Goal: Task Accomplishment & Management: Use online tool/utility

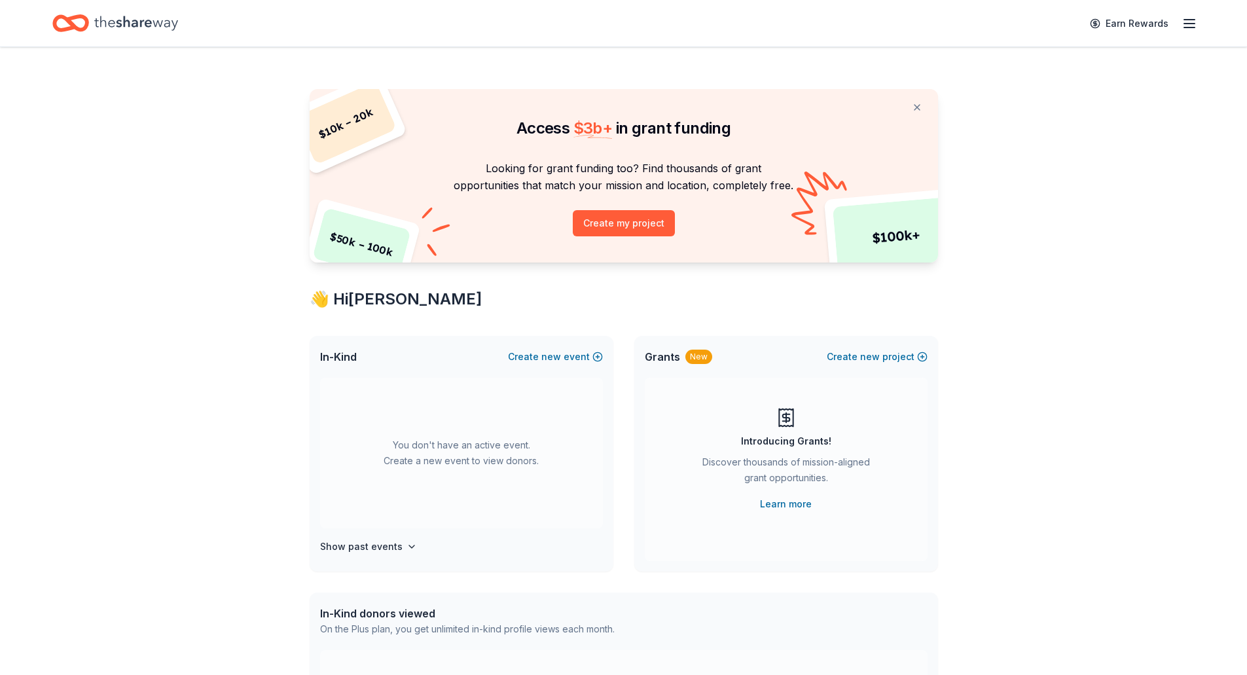
click at [1187, 28] on icon "button" at bounding box center [1189, 24] width 16 height 16
click at [1039, 111] on link "Account" at bounding box center [1032, 117] width 41 height 13
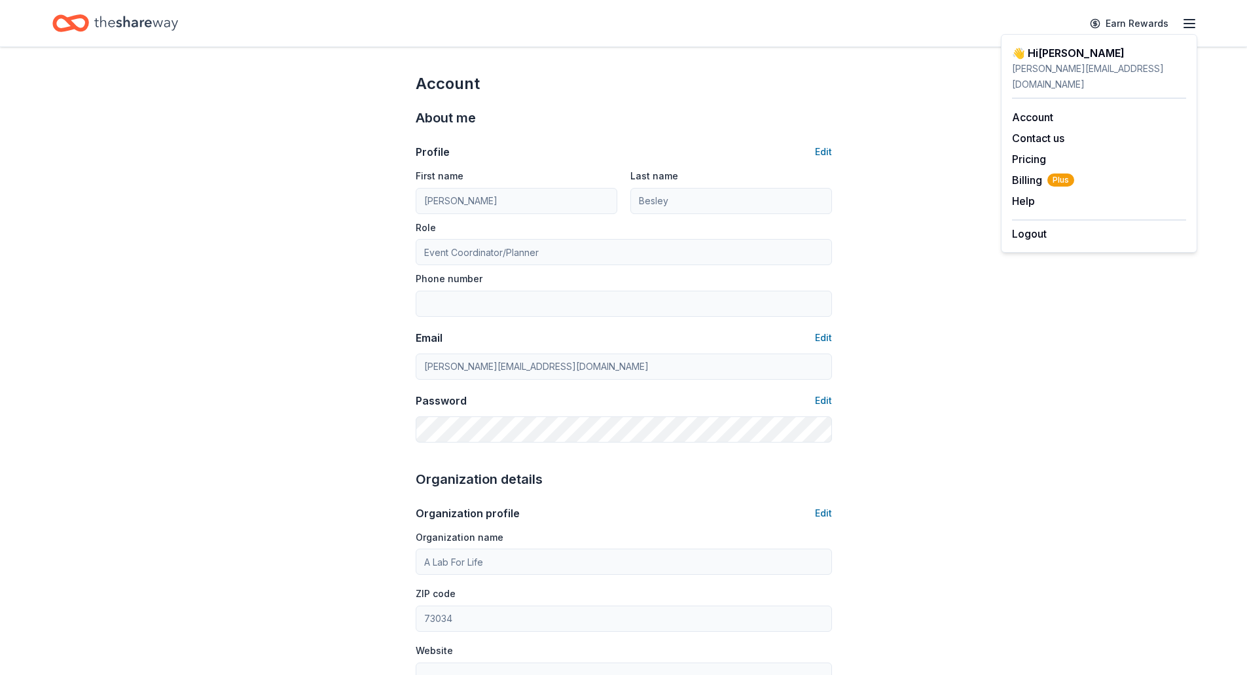
click at [127, 24] on icon "Home" at bounding box center [136, 23] width 84 height 27
click at [120, 27] on icon "Home" at bounding box center [136, 23] width 84 height 27
click at [80, 28] on icon "Home" at bounding box center [77, 22] width 20 height 13
click at [1189, 31] on icon "button" at bounding box center [1189, 24] width 16 height 16
click at [170, 24] on icon "Home" at bounding box center [136, 23] width 84 height 14
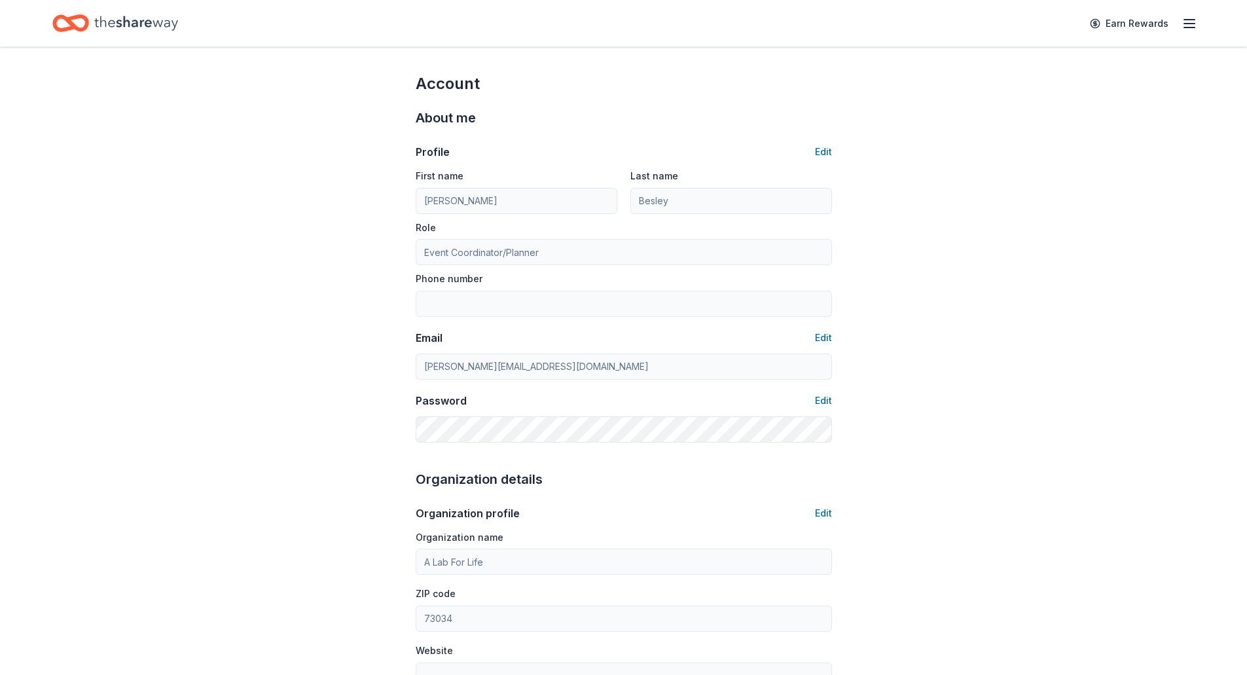
click at [143, 107] on div "Account About me Profile Edit First name [PERSON_NAME] Last name [PERSON_NAME] …" at bounding box center [623, 632] width 1247 height 1170
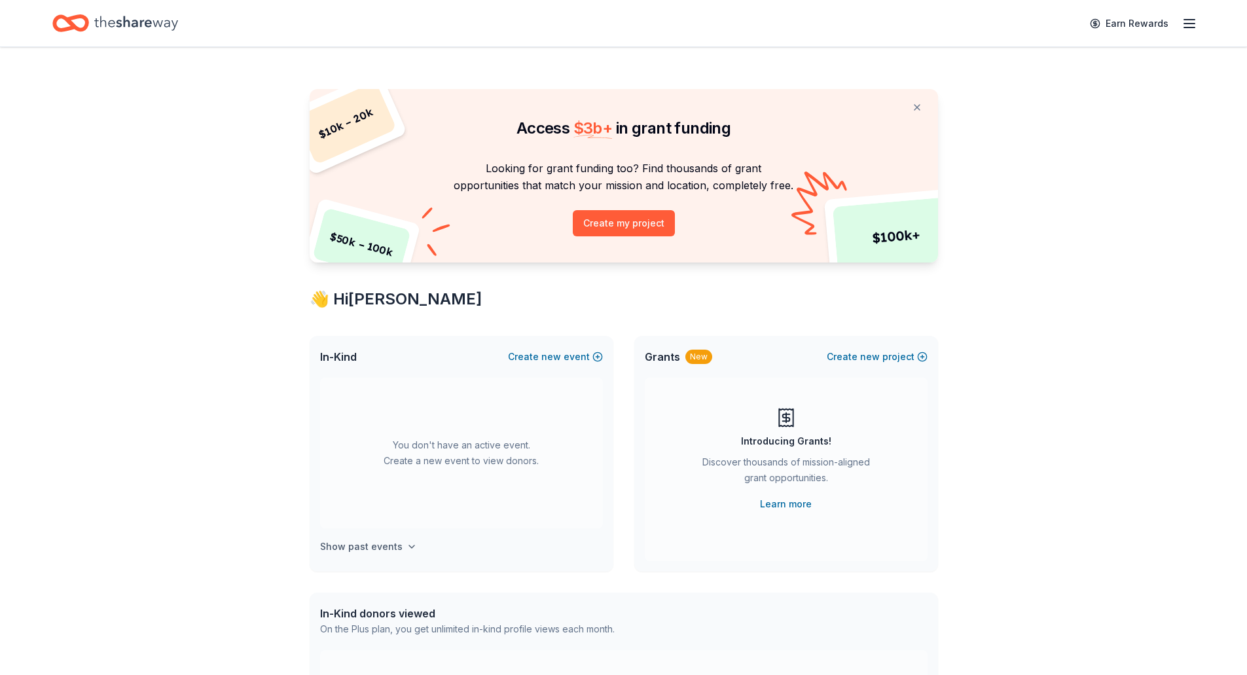
click at [381, 548] on h4 "Show past events" at bounding box center [361, 547] width 82 height 16
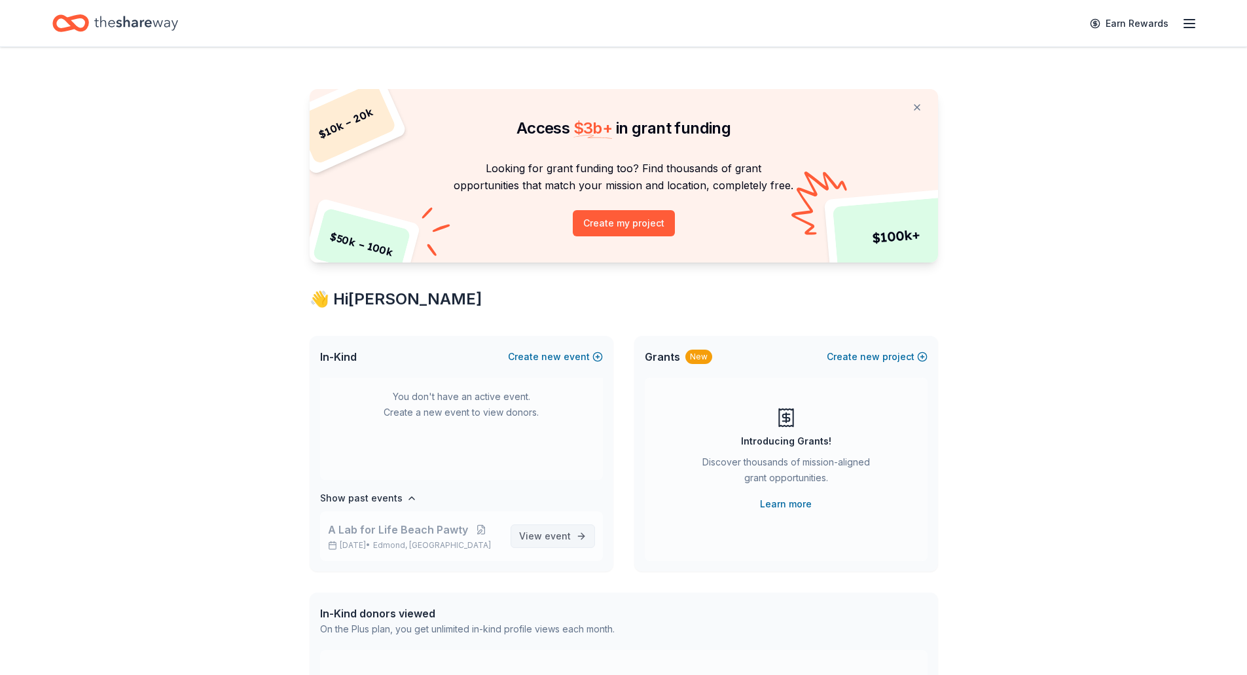
click at [530, 538] on span "View event" at bounding box center [545, 536] width 52 height 16
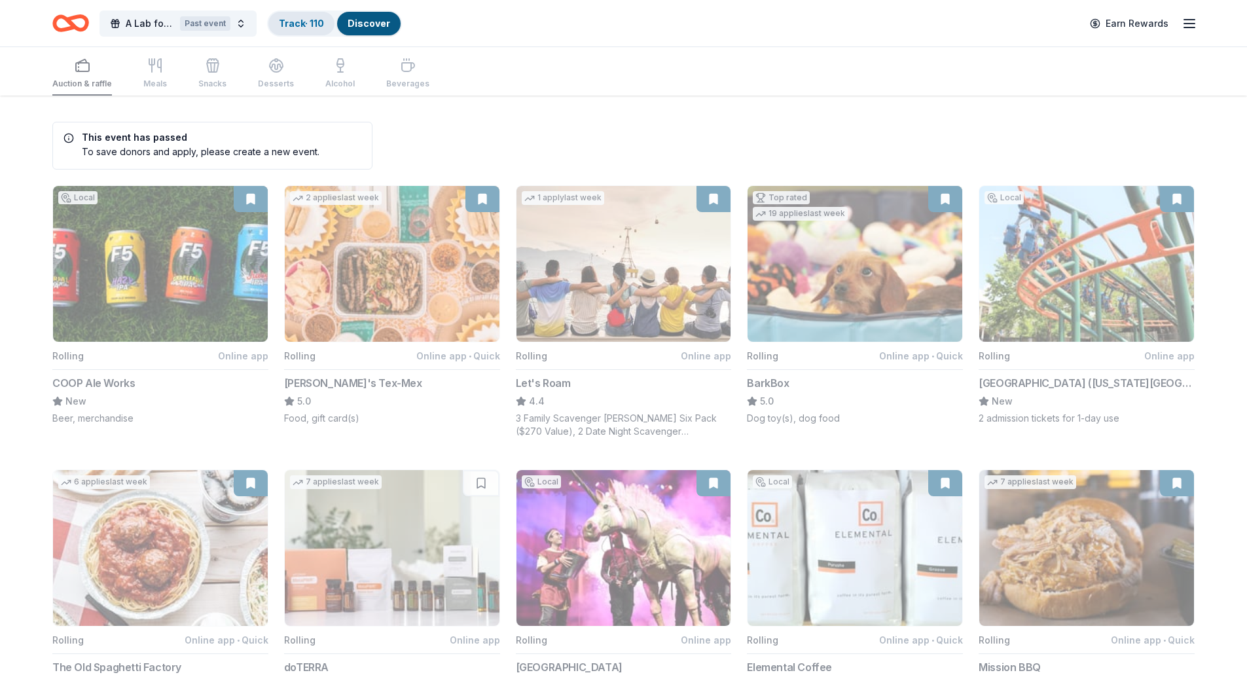
click at [297, 25] on link "Track · 110" at bounding box center [301, 23] width 45 height 11
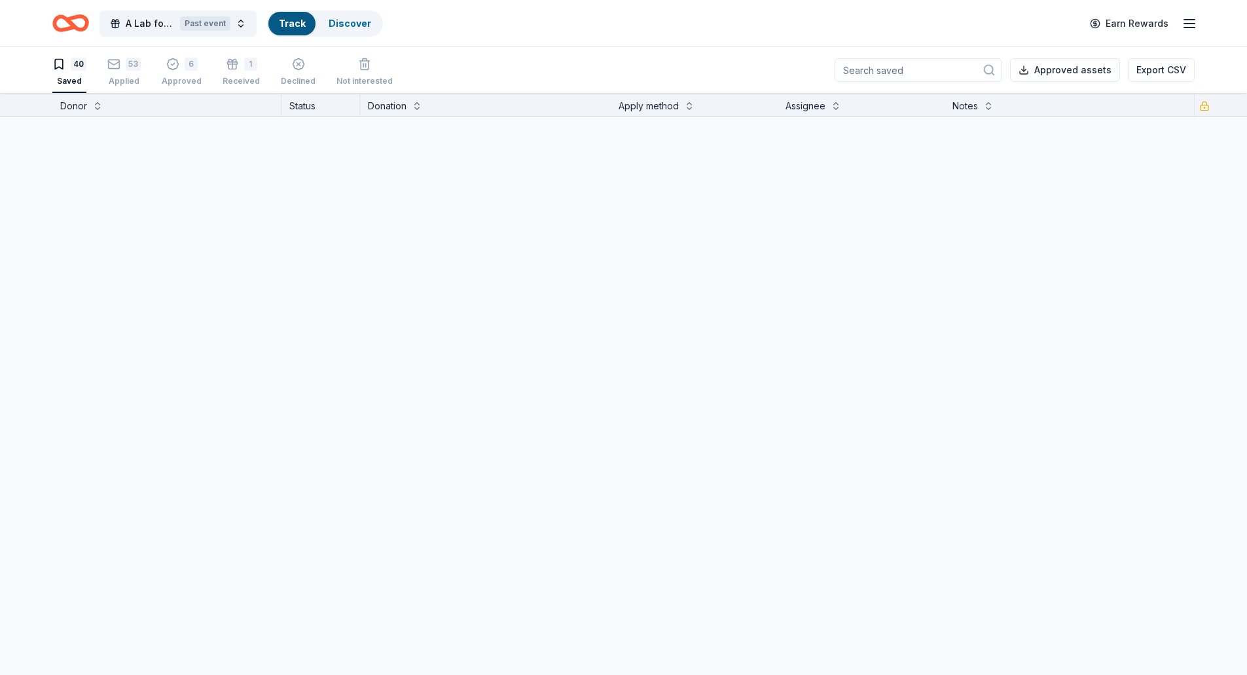
scroll to position [1, 0]
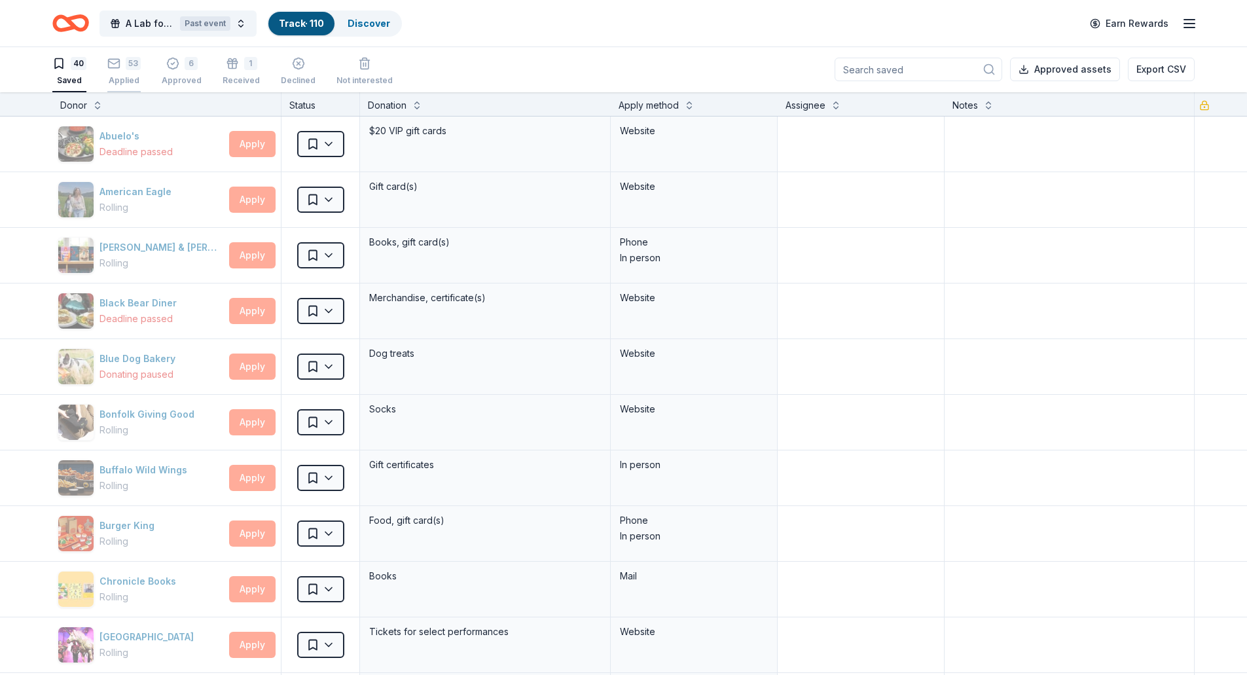
click at [126, 64] on div "53" at bounding box center [133, 63] width 15 height 13
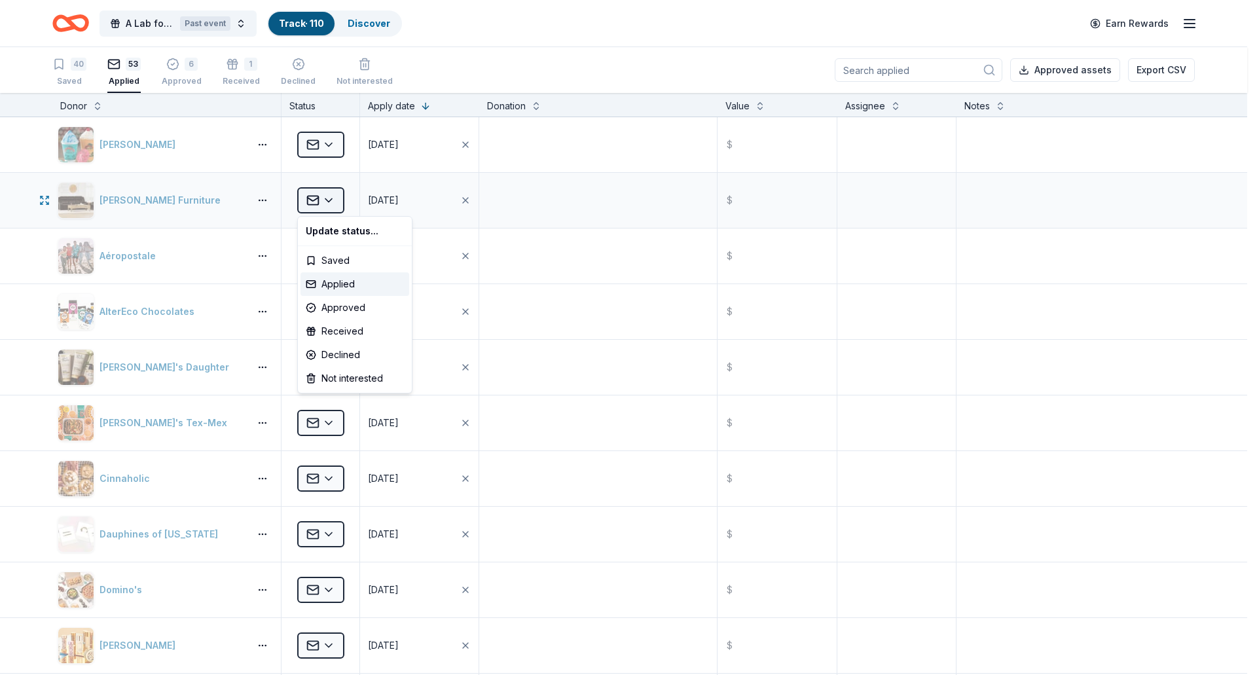
click at [334, 199] on button "Applied" at bounding box center [320, 200] width 47 height 26
click at [488, 37] on html "A Lab for Life Beach Pawty Past event Track · 110 Discover Earn Rewards 40 Save…" at bounding box center [628, 337] width 1257 height 675
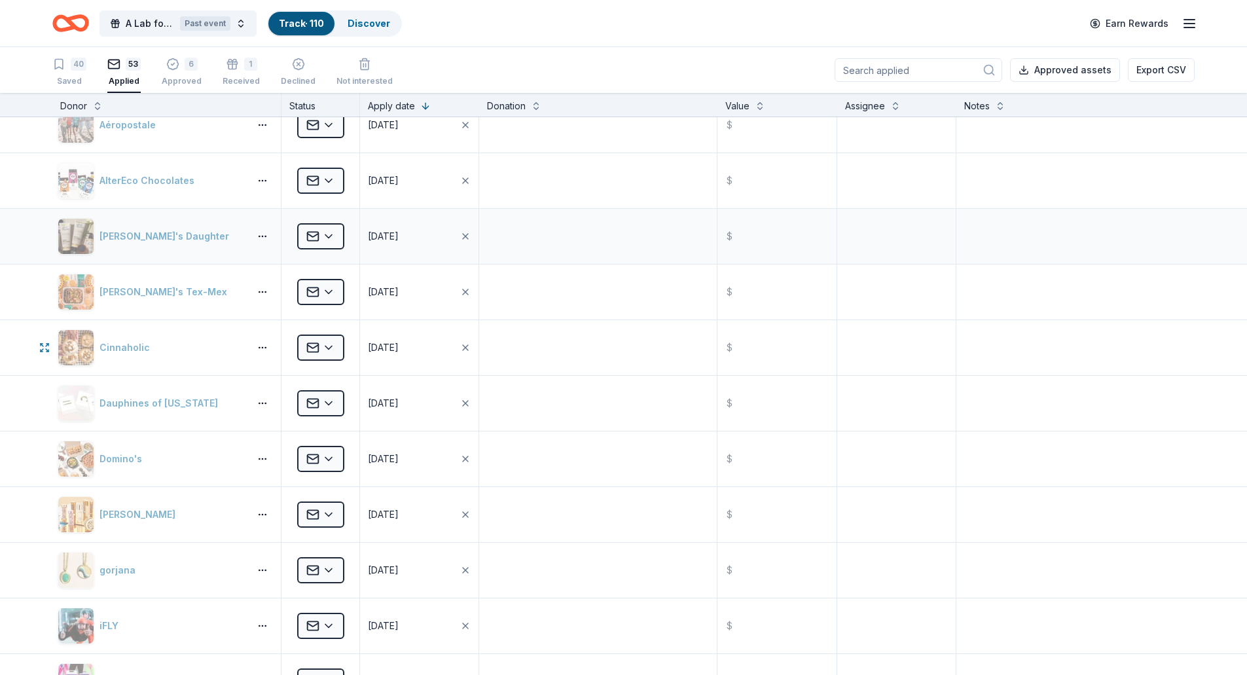
scroll to position [196, 0]
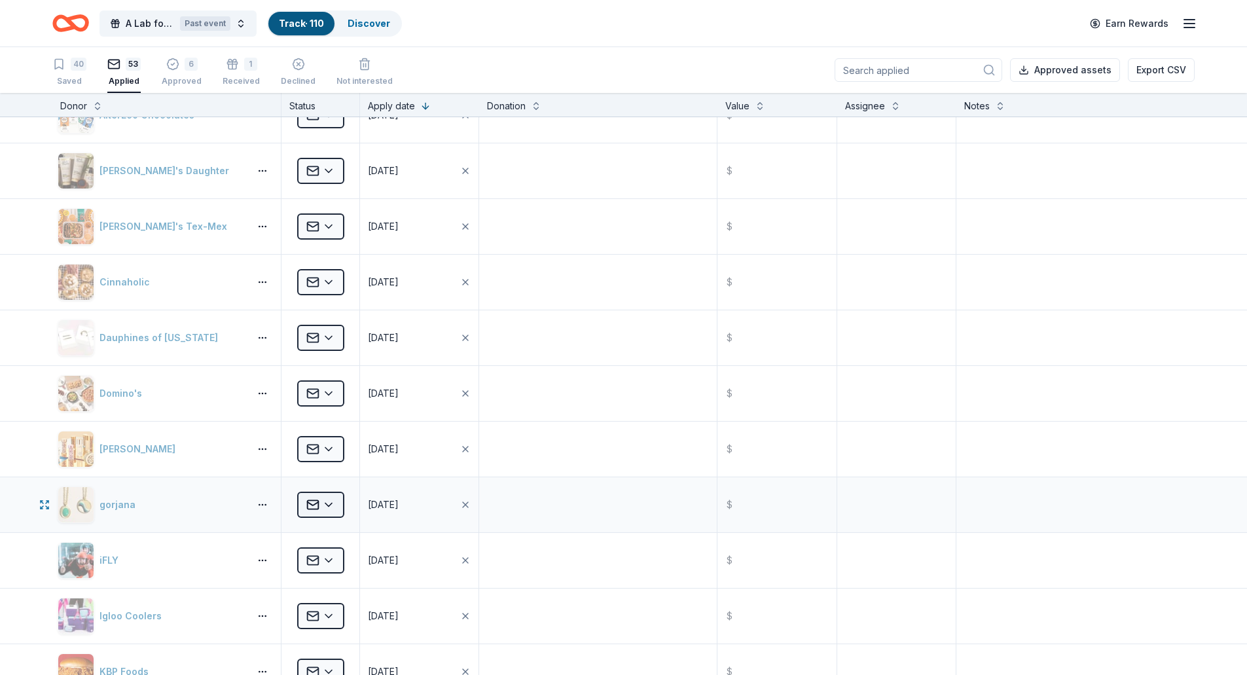
click at [336, 505] on button "Applied" at bounding box center [320, 505] width 47 height 26
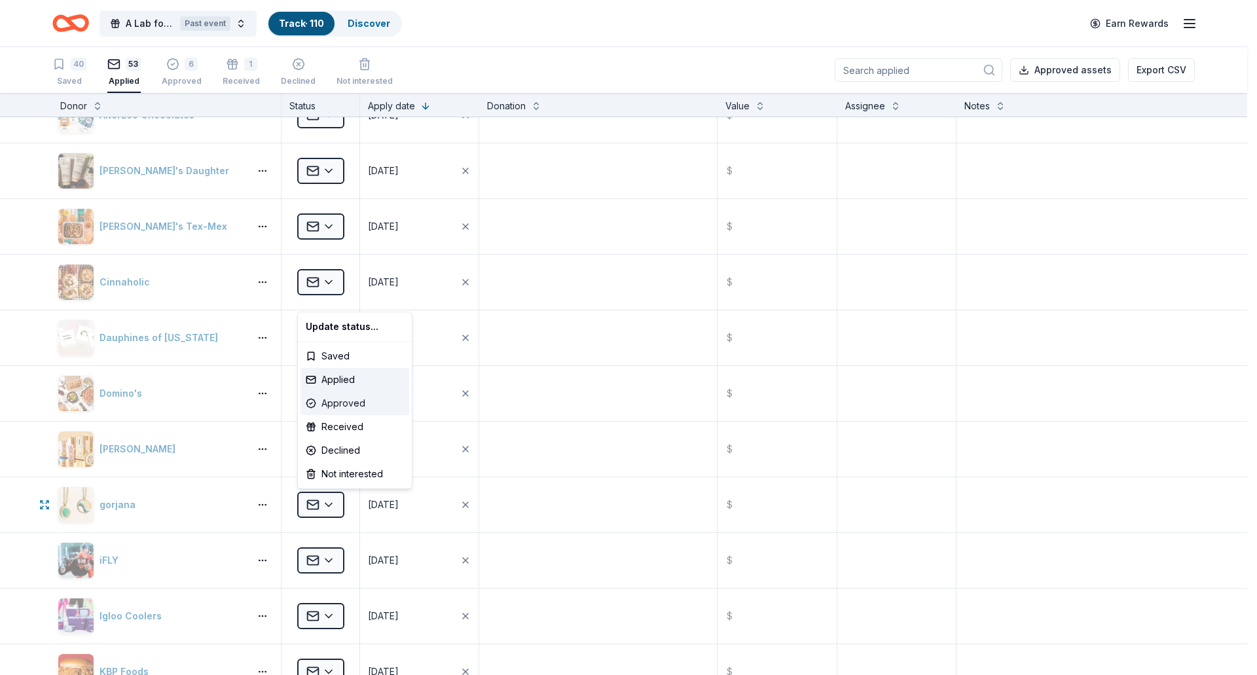
click at [326, 403] on div "Approved" at bounding box center [354, 403] width 109 height 24
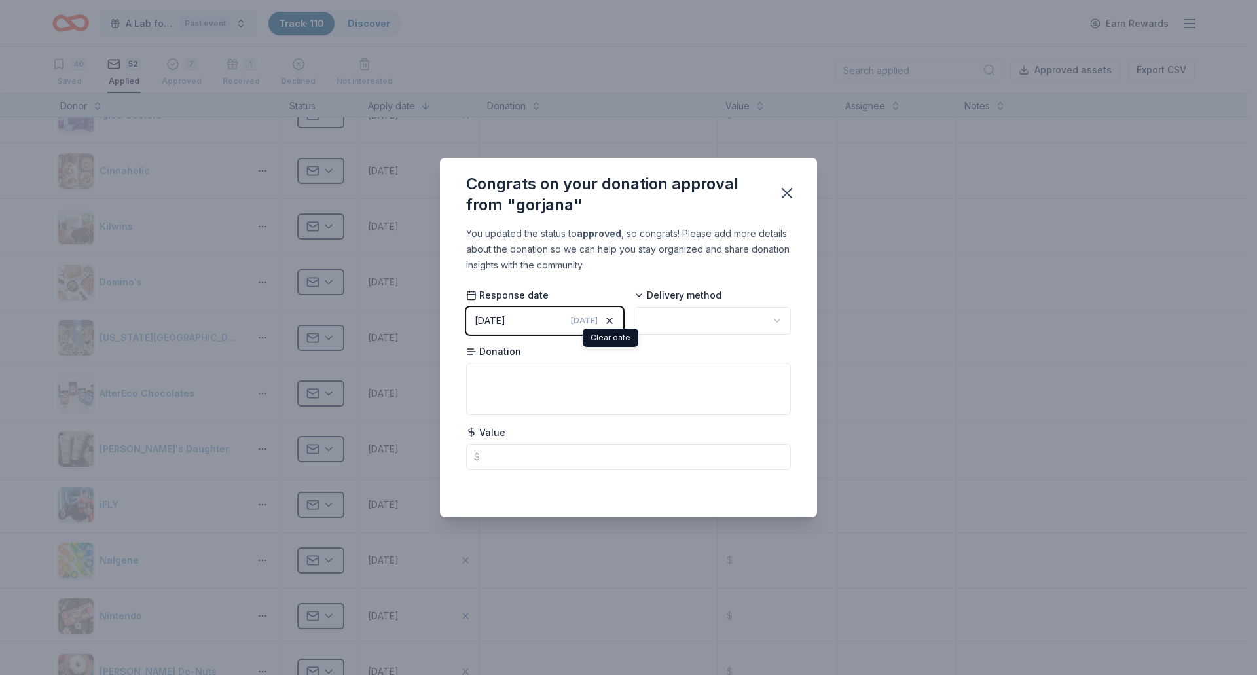
click at [611, 323] on icon "button" at bounding box center [609, 320] width 10 height 10
click at [687, 317] on button "button" at bounding box center [712, 320] width 157 height 27
click at [672, 387] on textarea at bounding box center [628, 389] width 325 height 52
type textarea "$"
type textarea "G"
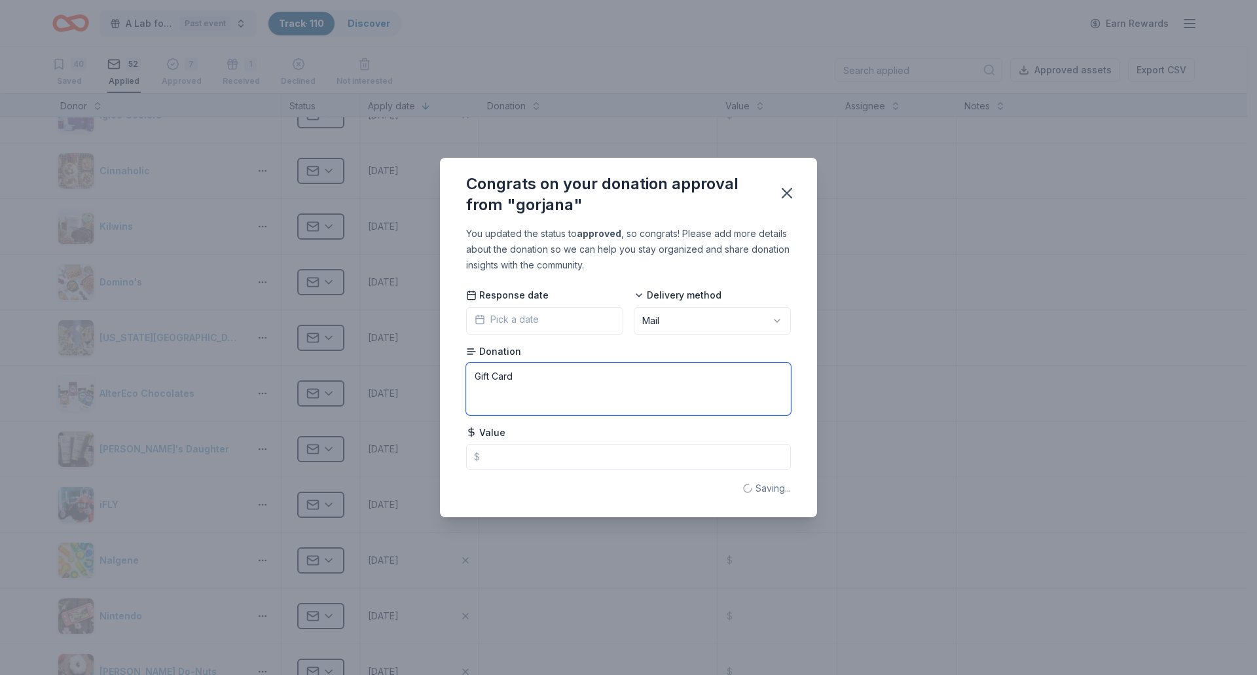
type textarea "Gift Card"
click at [662, 458] on input "text" at bounding box center [628, 457] width 325 height 26
type input "150"
click at [785, 190] on icon "button" at bounding box center [787, 193] width 18 height 18
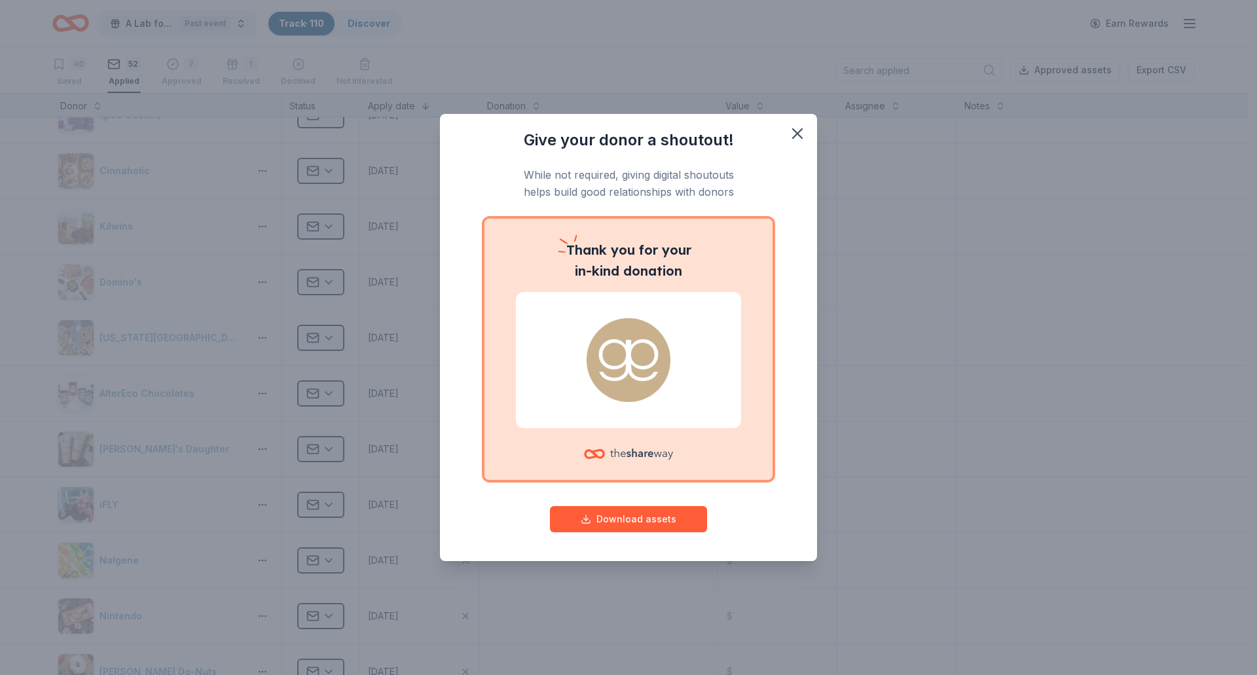
click at [692, 253] on p "Thank you for your in-kind donation" at bounding box center [628, 261] width 225 height 42
click at [806, 133] on button "button" at bounding box center [797, 133] width 29 height 29
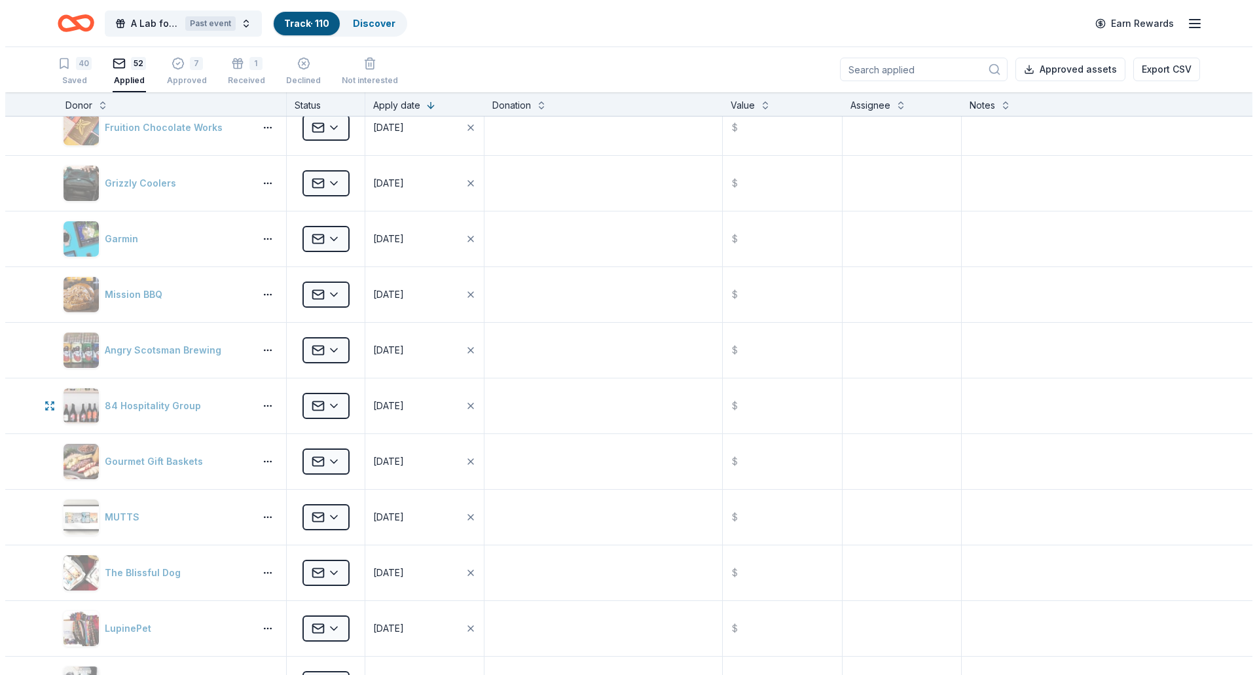
scroll to position [2029, 0]
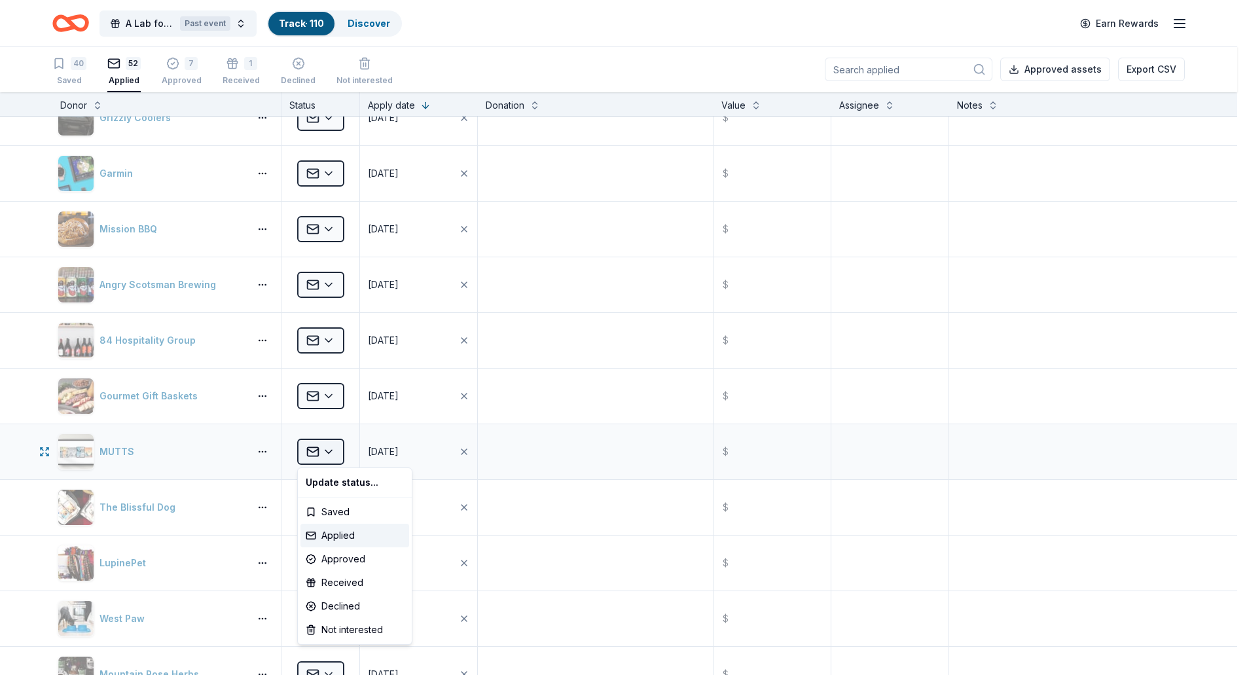
click at [336, 452] on button "Applied" at bounding box center [320, 452] width 47 height 26
click at [367, 559] on div "Approved" at bounding box center [354, 559] width 109 height 24
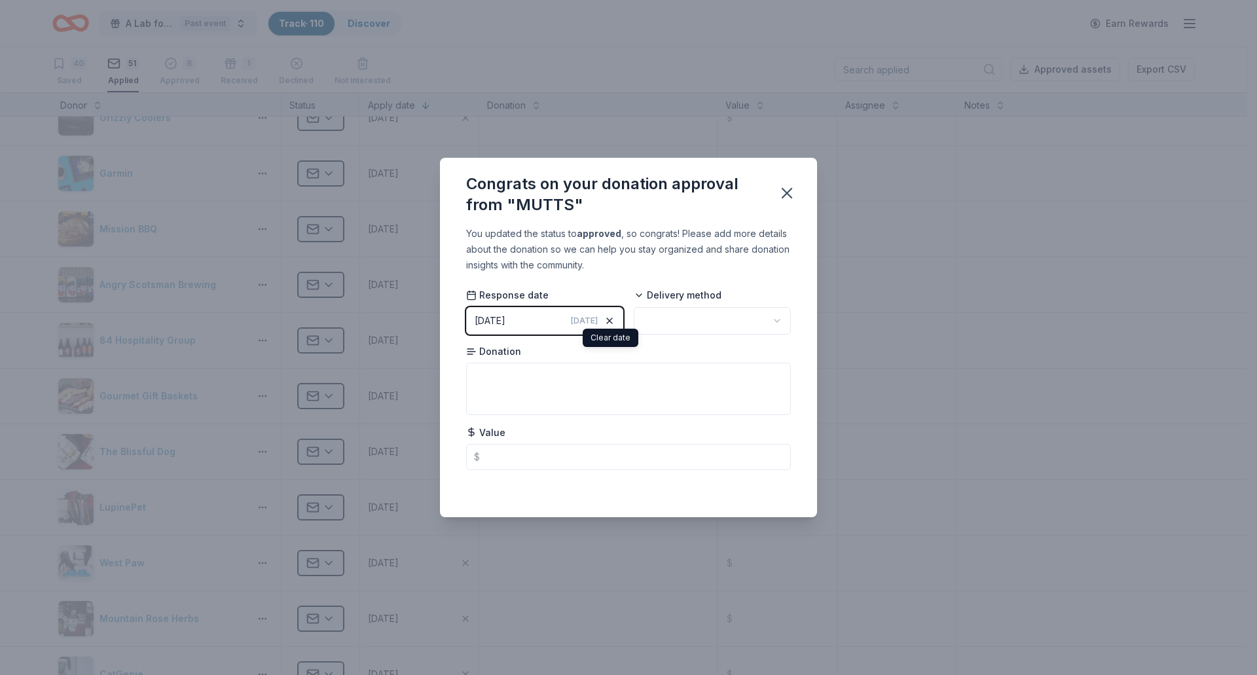
click at [614, 321] on icon "button" at bounding box center [609, 320] width 10 height 10
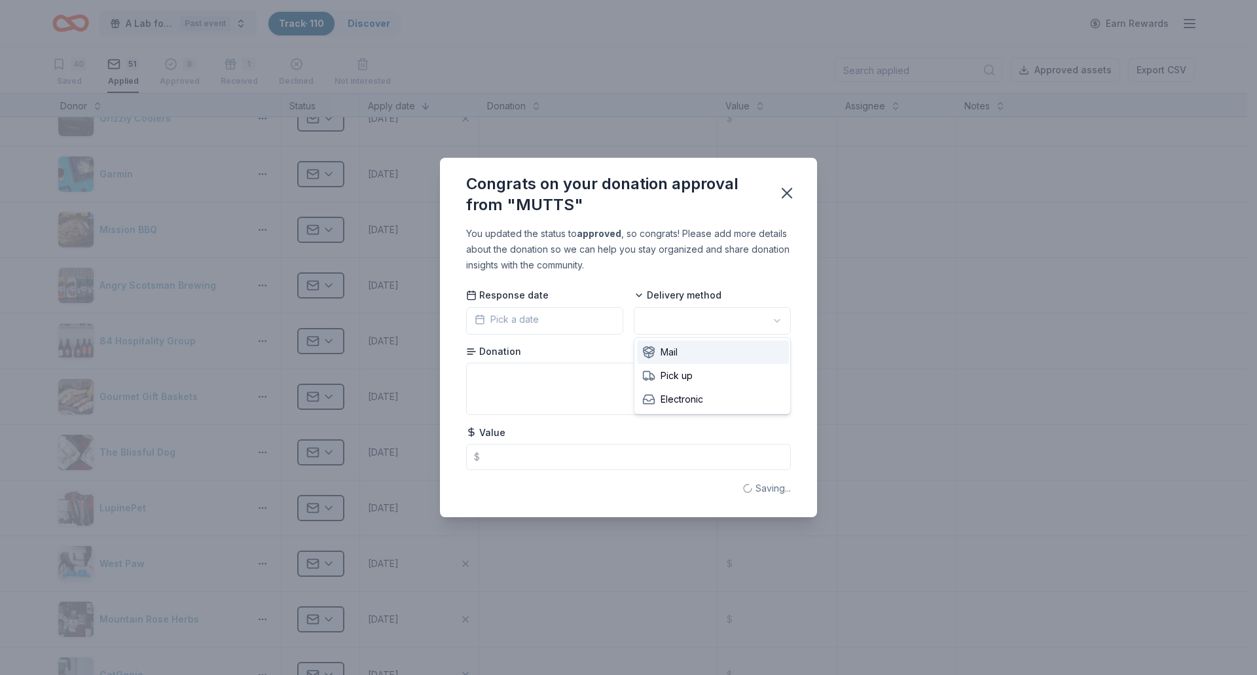
click at [708, 320] on button "button" at bounding box center [712, 320] width 157 height 27
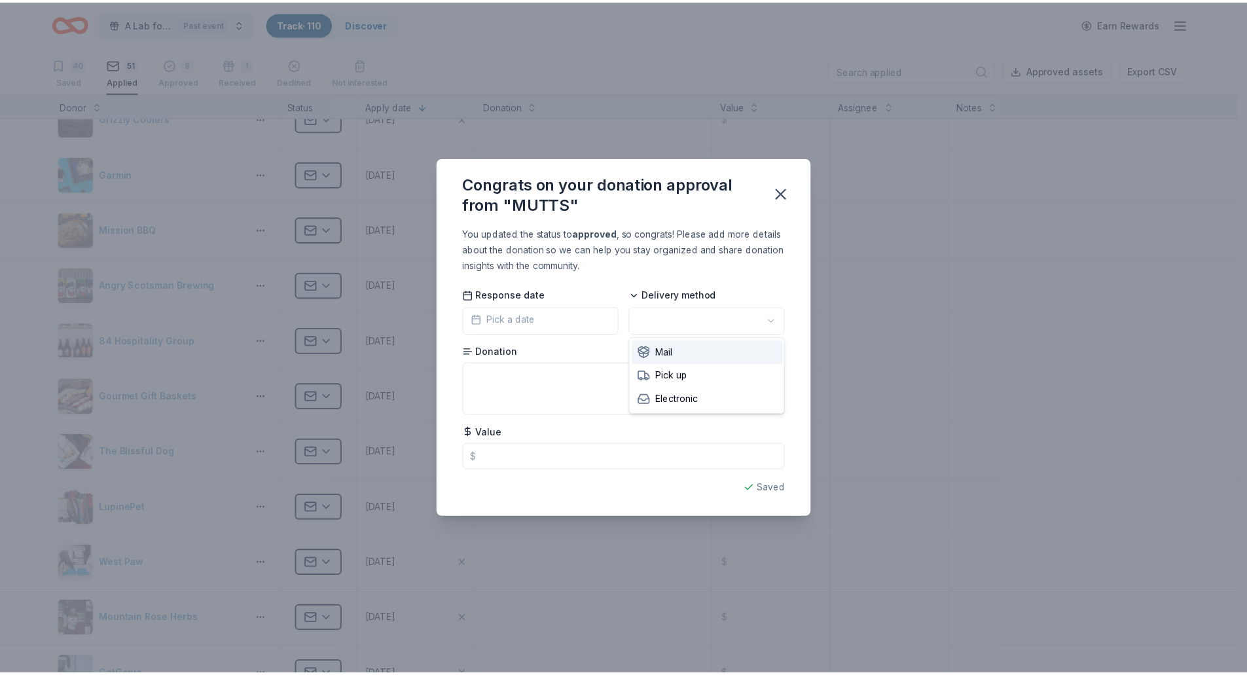
scroll to position [0, 0]
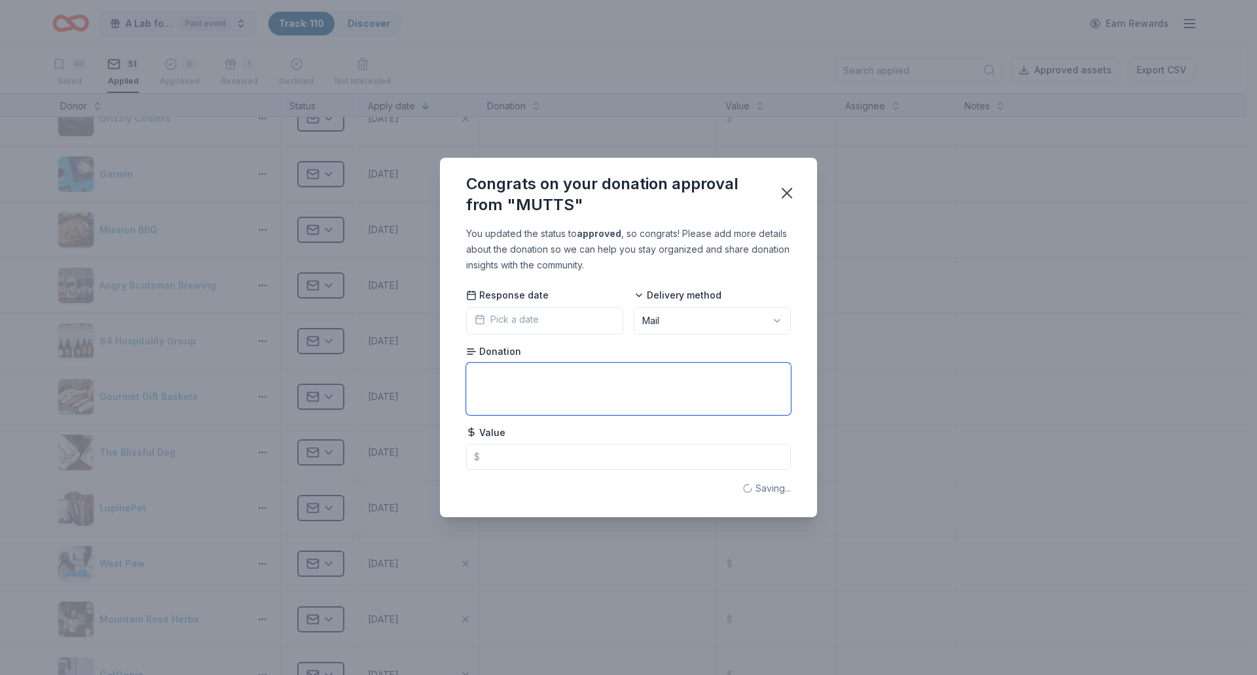
click at [596, 390] on textarea at bounding box center [628, 389] width 325 height 52
type textarea "Signed Print"
click at [557, 453] on input "text" at bounding box center [628, 457] width 325 height 26
type input "150"
click at [787, 193] on icon "button" at bounding box center [786, 193] width 9 height 9
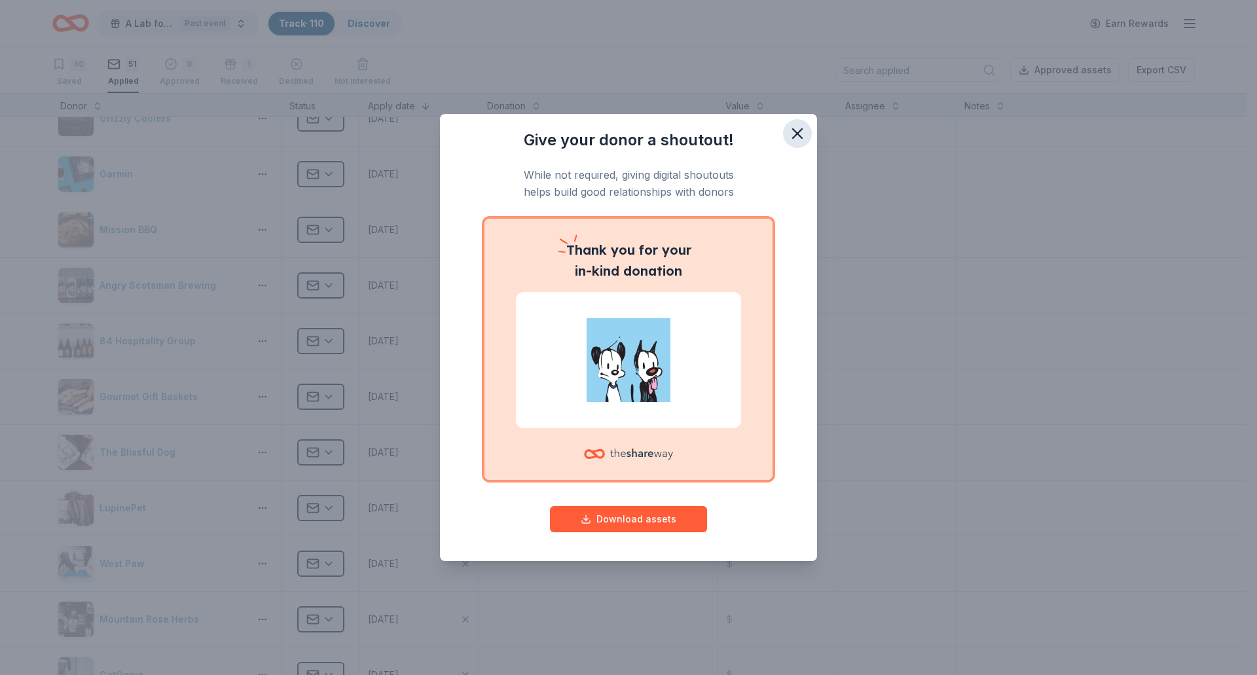
click at [800, 132] on icon "button" at bounding box center [797, 133] width 18 height 18
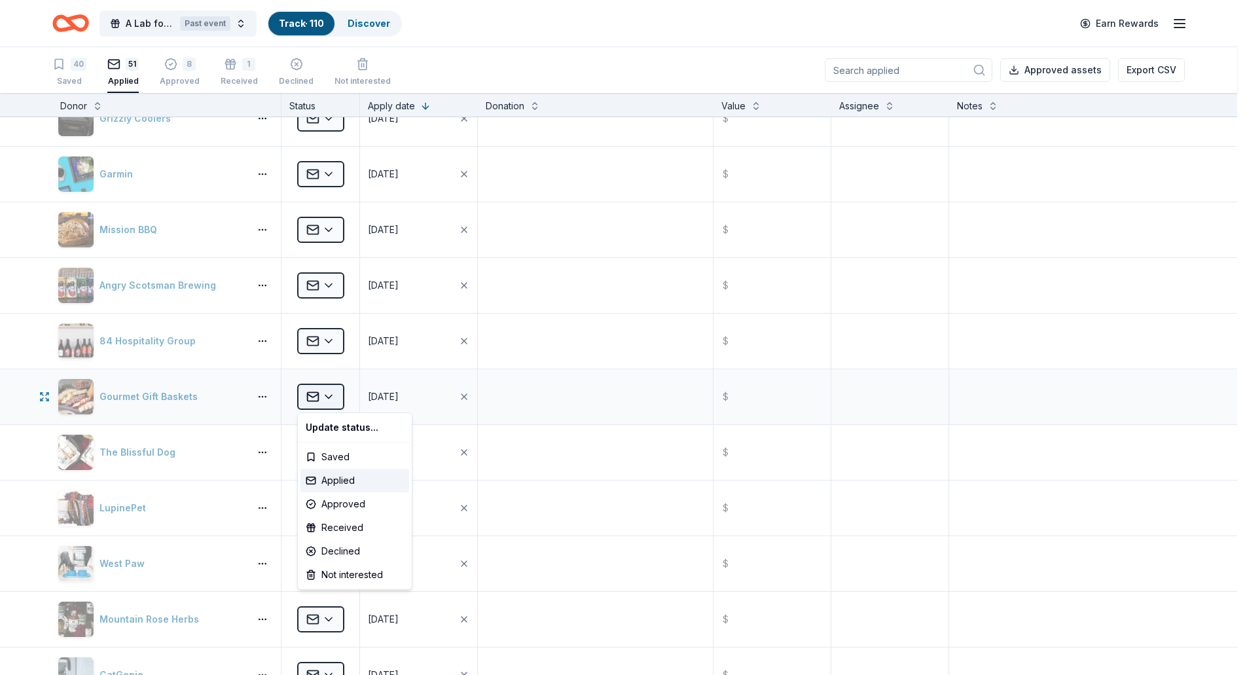
click at [338, 397] on button "Applied" at bounding box center [320, 397] width 47 height 26
click at [335, 502] on div "Approved" at bounding box center [354, 504] width 109 height 24
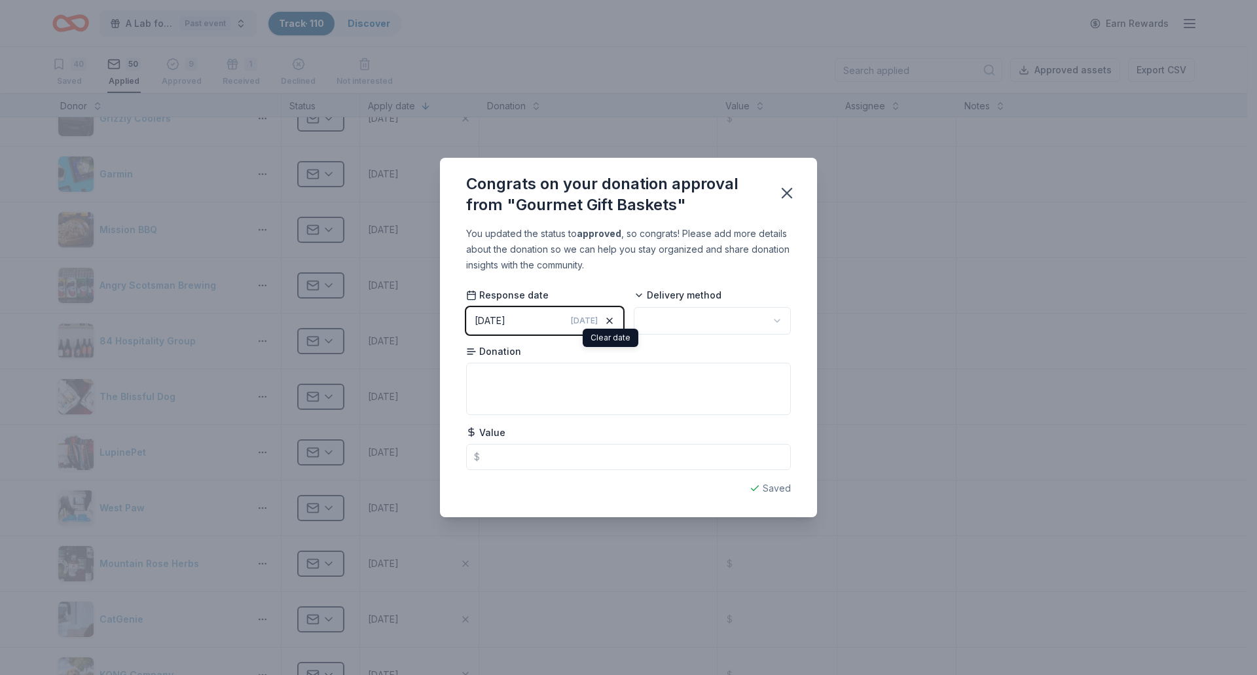
click at [611, 321] on icon "button" at bounding box center [609, 320] width 10 height 10
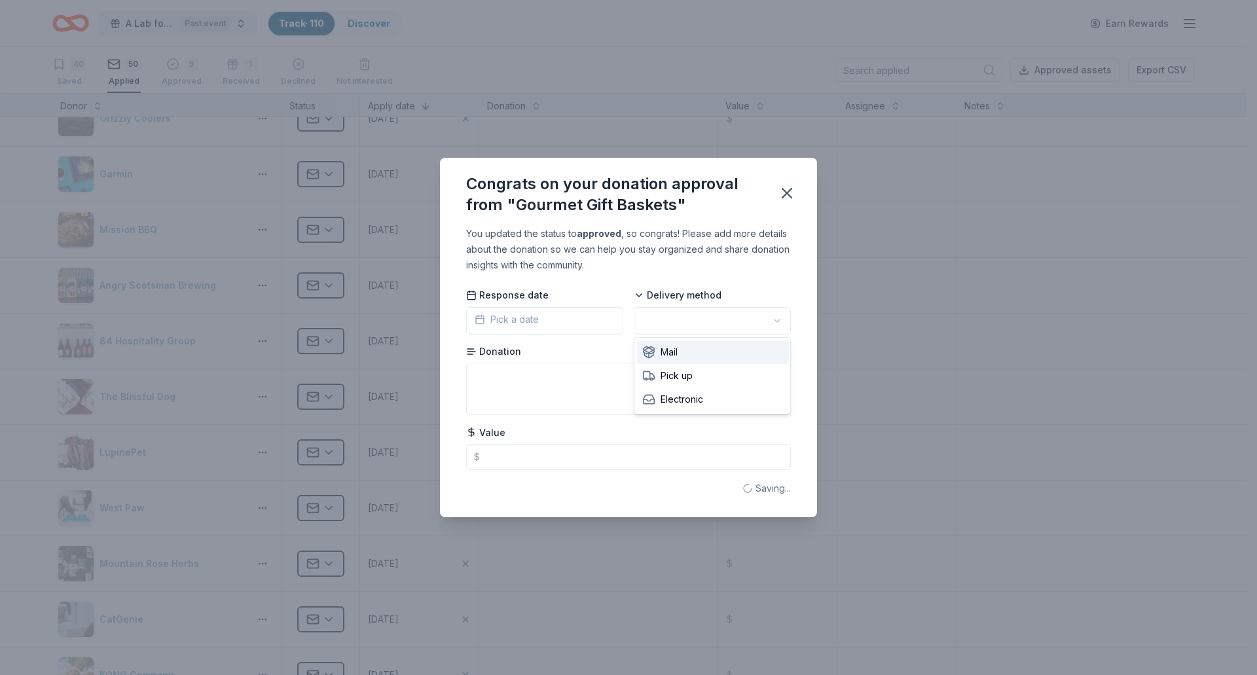
click at [689, 323] on button "button" at bounding box center [712, 320] width 157 height 27
click at [590, 388] on textarea at bounding box center [628, 389] width 325 height 52
type textarea "Gift Certificate"
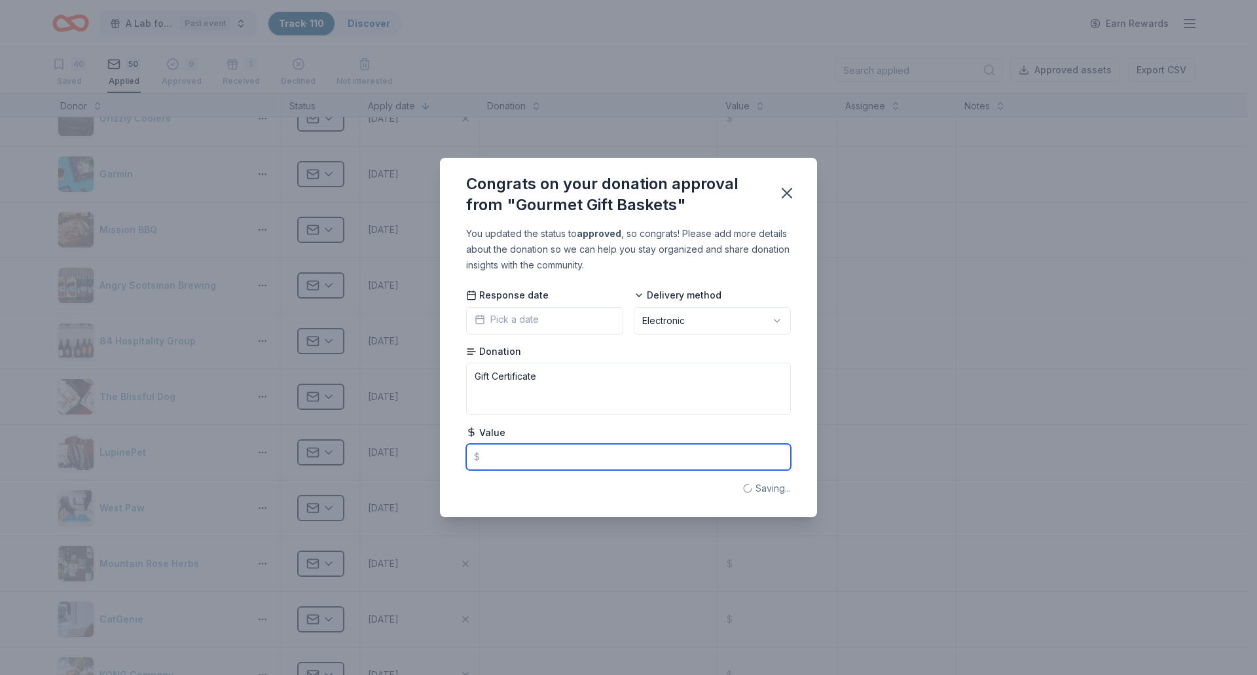
click at [519, 456] on input "text" at bounding box center [628, 457] width 325 height 26
type input "25"
click at [791, 198] on icon "button" at bounding box center [786, 193] width 9 height 9
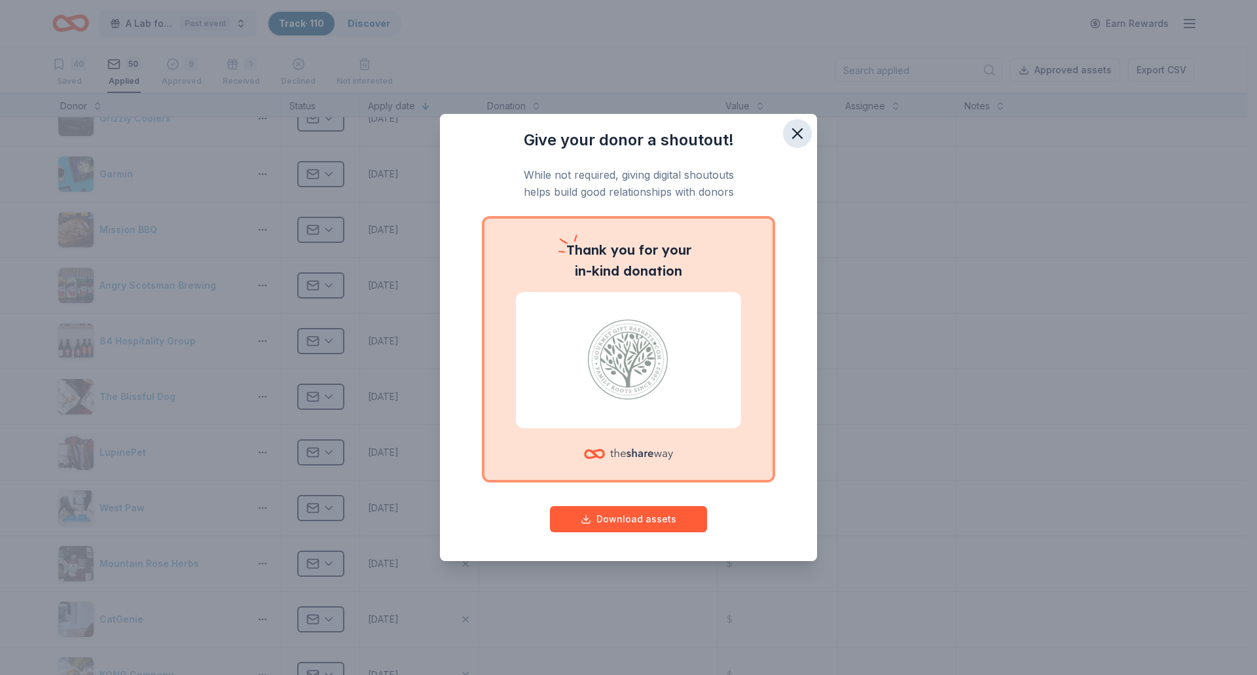
click at [795, 132] on icon "button" at bounding box center [797, 133] width 9 height 9
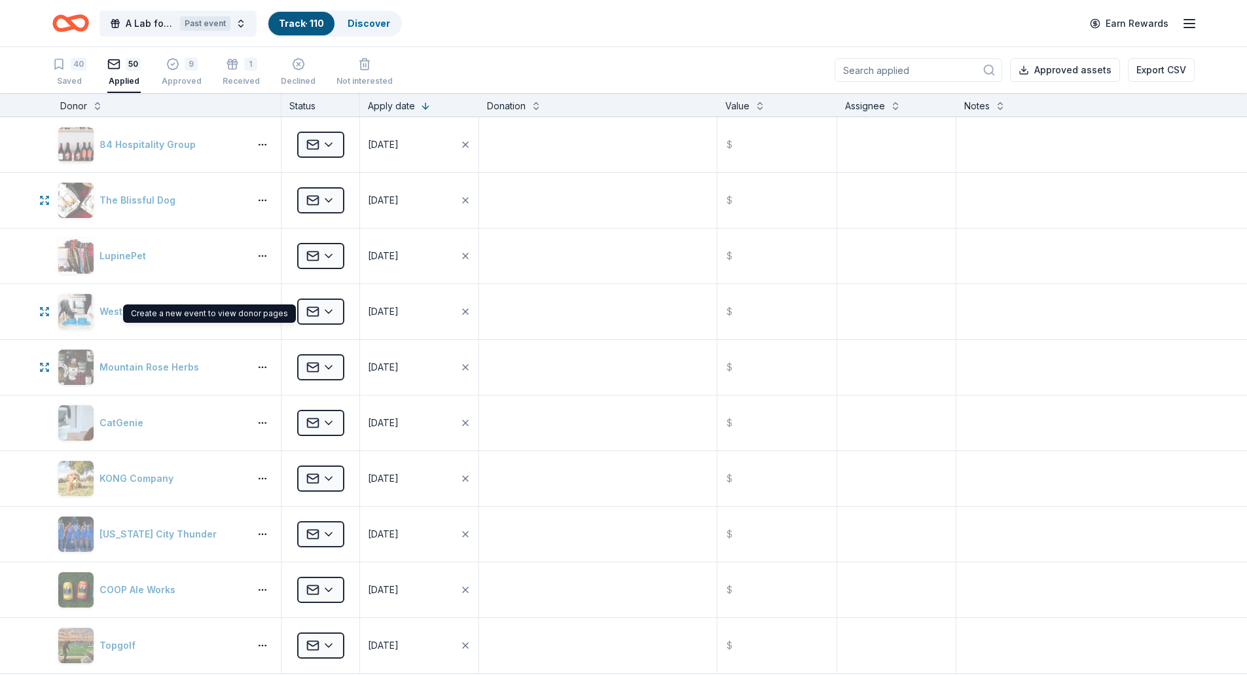
scroll to position [2291, 0]
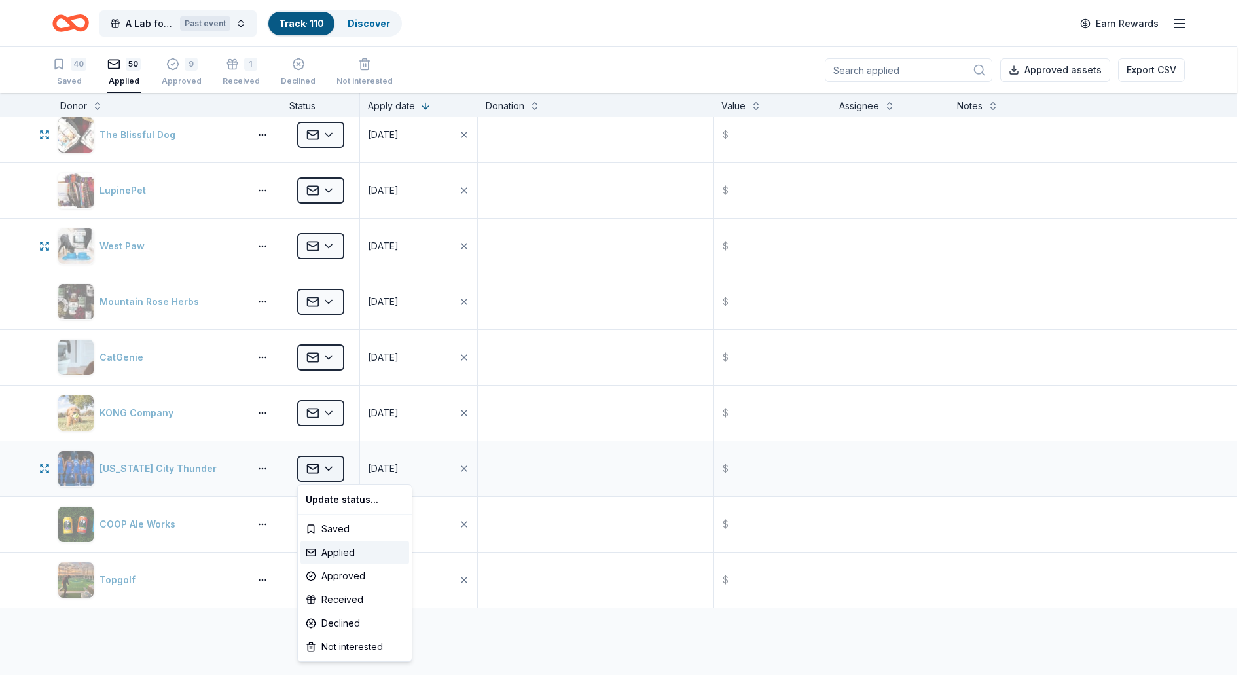
click at [336, 469] on button "Applied" at bounding box center [320, 469] width 47 height 26
click at [176, 636] on html "A Lab for Life Beach Pawty Past event Track · 110 Discover Earn Rewards 40 Save…" at bounding box center [628, 337] width 1257 height 675
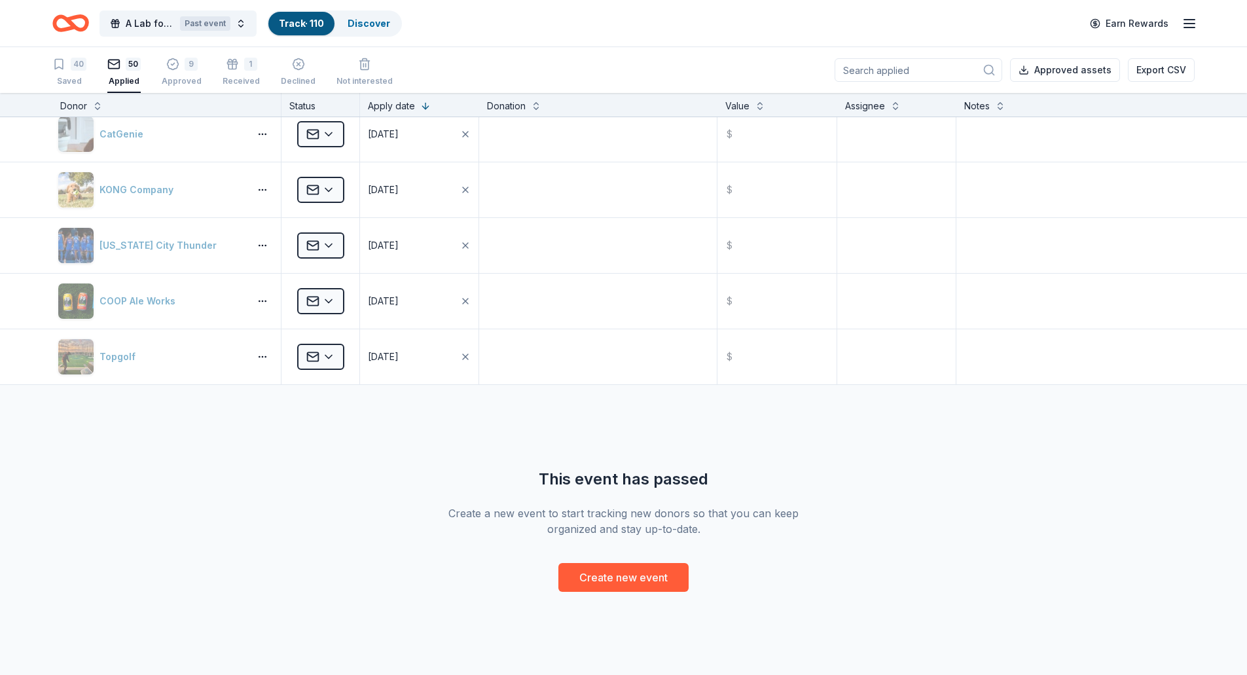
scroll to position [1, 0]
click at [69, 22] on icon "Home" at bounding box center [77, 22] width 20 height 13
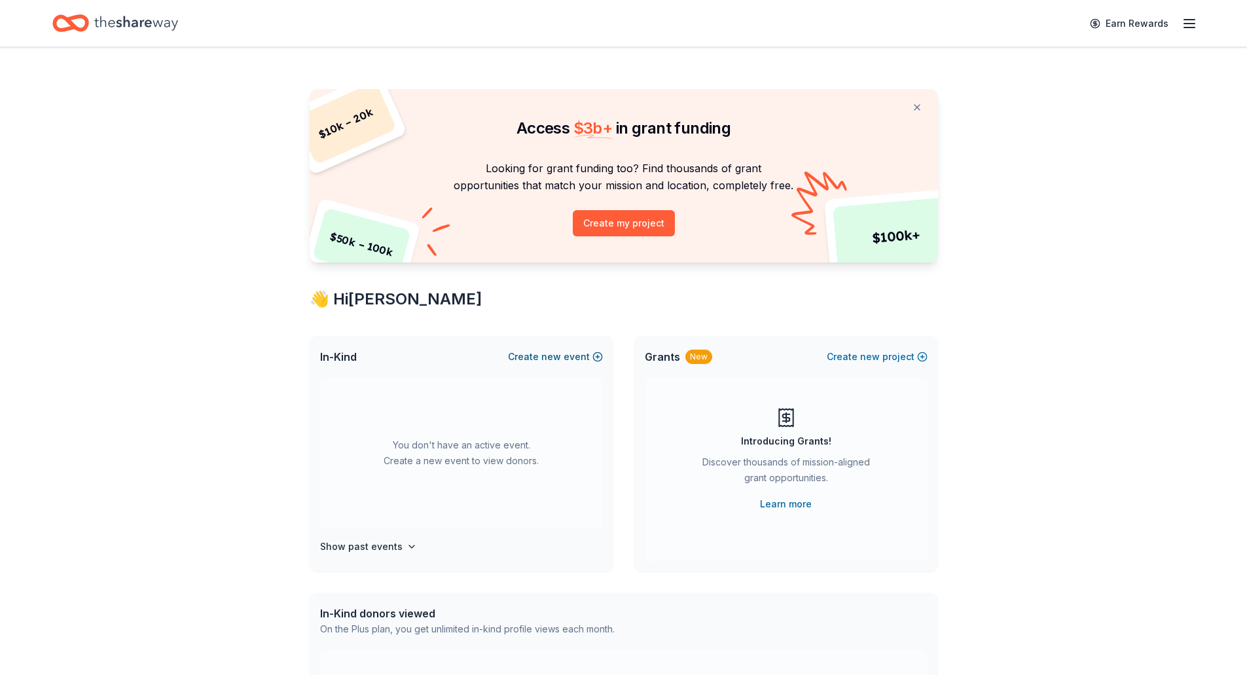
click at [547, 357] on span "new" at bounding box center [551, 357] width 20 height 16
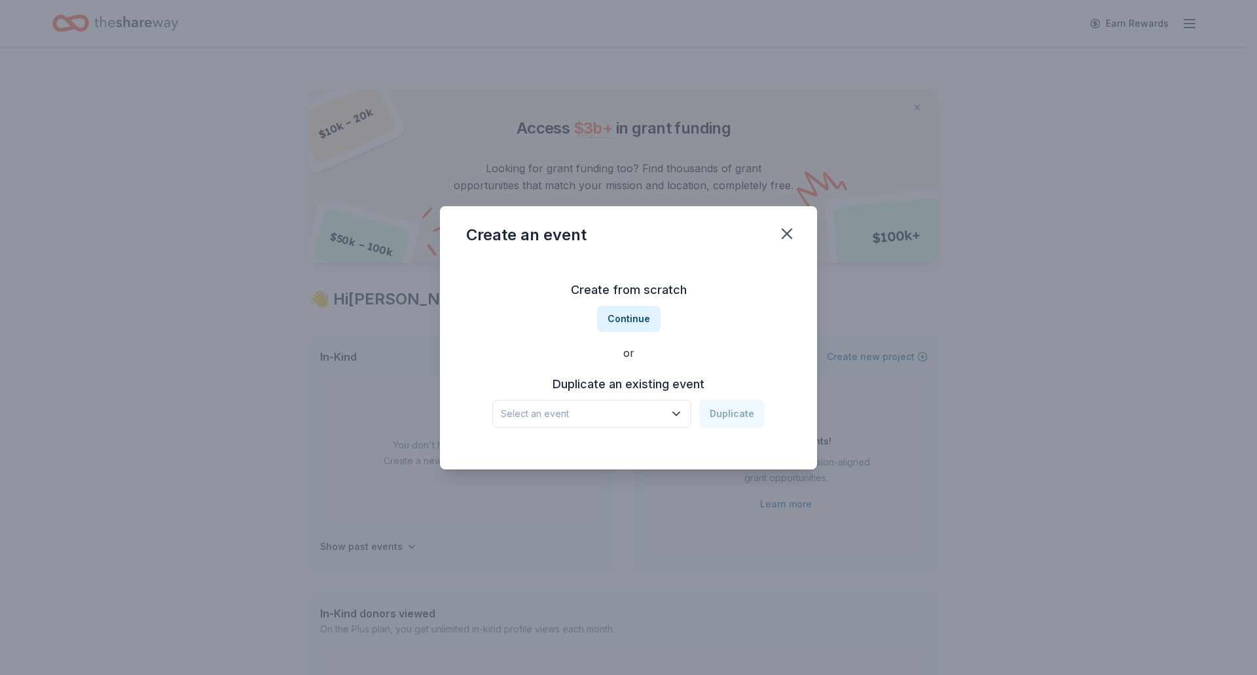
click at [683, 420] on button "Select an event" at bounding box center [591, 413] width 199 height 27
click at [607, 444] on div "A Lab for Life Beach Pawty" at bounding box center [568, 449] width 124 height 16
click at [732, 414] on button "Duplicate" at bounding box center [731, 413] width 65 height 27
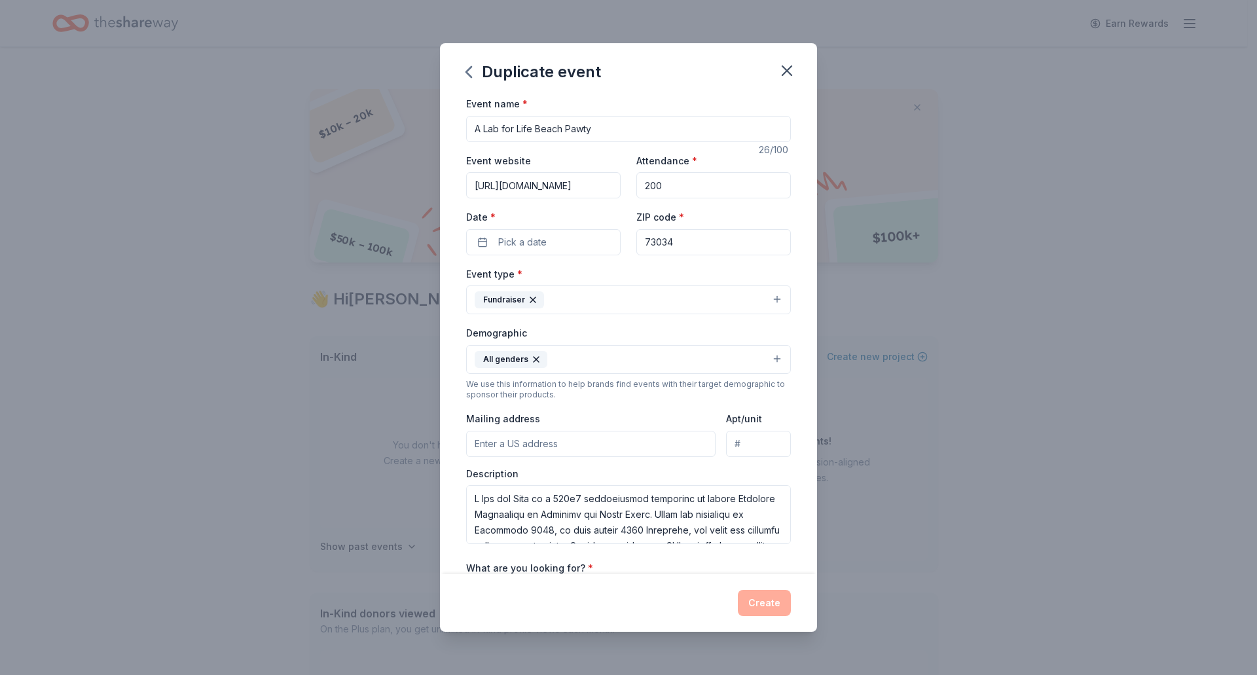
drag, startPoint x: 604, startPoint y: 125, endPoint x: 535, endPoint y: 122, distance: 68.8
click at [535, 122] on input "A Lab for Life Beach Pawty" at bounding box center [628, 129] width 325 height 26
type input "A Lab for Life Happy Howl"
